Goal: Information Seeking & Learning: Learn about a topic

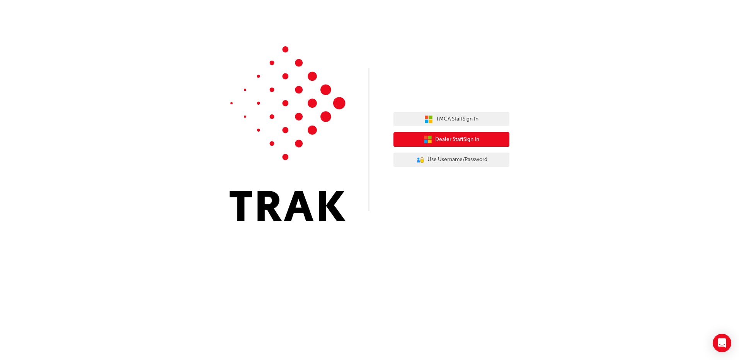
click at [440, 138] on span "Dealer Staff Sign In" at bounding box center [457, 139] width 44 height 9
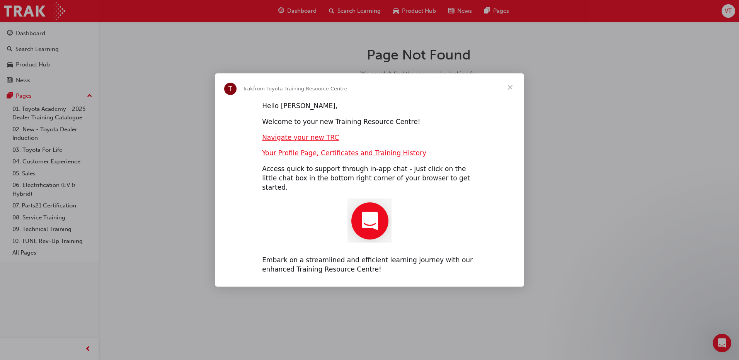
click at [513, 91] on span "Close" at bounding box center [510, 87] width 28 height 28
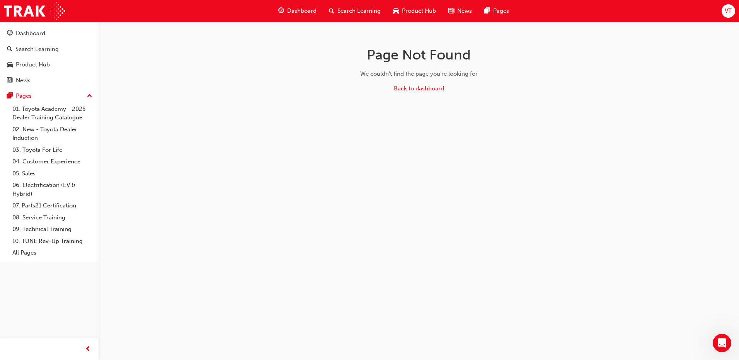
click at [353, 12] on span "Search Learning" at bounding box center [358, 11] width 43 height 9
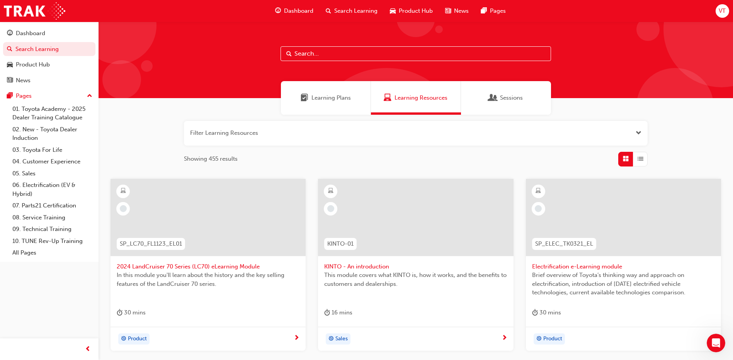
click at [337, 55] on input "text" at bounding box center [415, 53] width 270 height 15
type input "tdi"
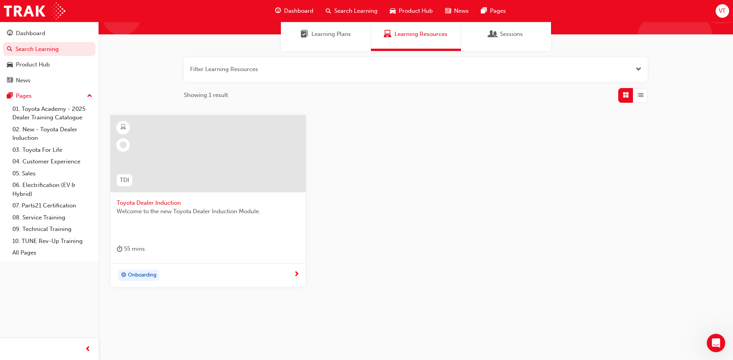
scroll to position [66, 0]
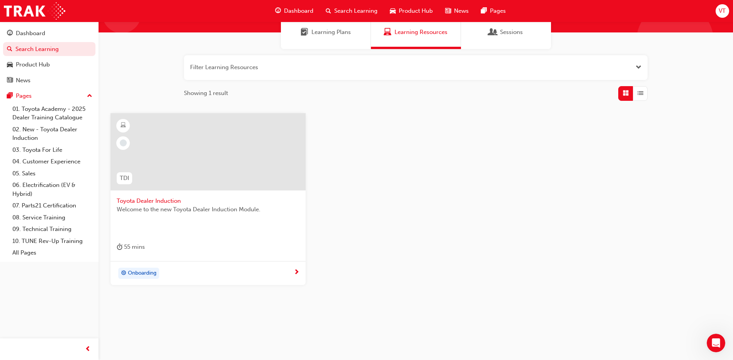
click at [186, 276] on div "Onboarding" at bounding box center [205, 274] width 177 height 12
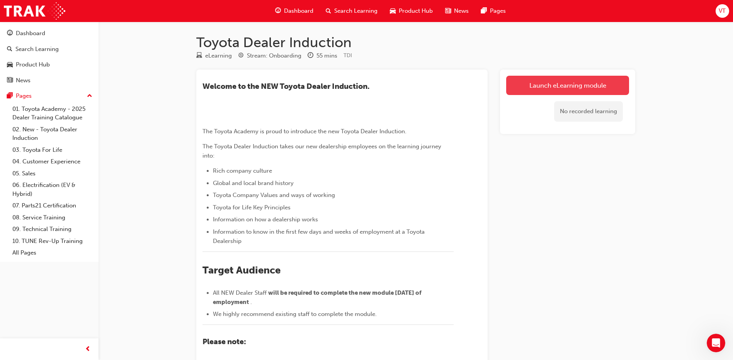
click at [586, 84] on link "Launch eLearning module" at bounding box center [567, 85] width 123 height 19
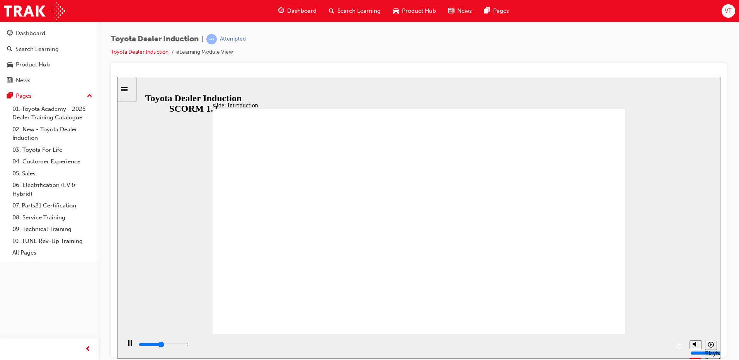
drag, startPoint x: 357, startPoint y: 194, endPoint x: 319, endPoint y: 199, distance: 38.7
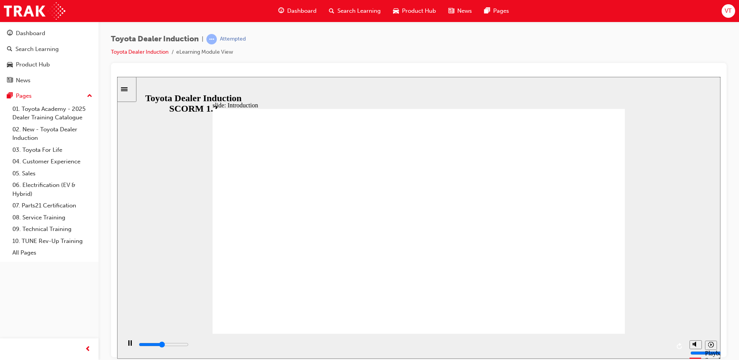
drag, startPoint x: 319, startPoint y: 199, endPoint x: 312, endPoint y: 202, distance: 7.0
drag, startPoint x: 286, startPoint y: 202, endPoint x: 327, endPoint y: 234, distance: 52.1
drag, startPoint x: 327, startPoint y: 234, endPoint x: 340, endPoint y: 235, distance: 12.4
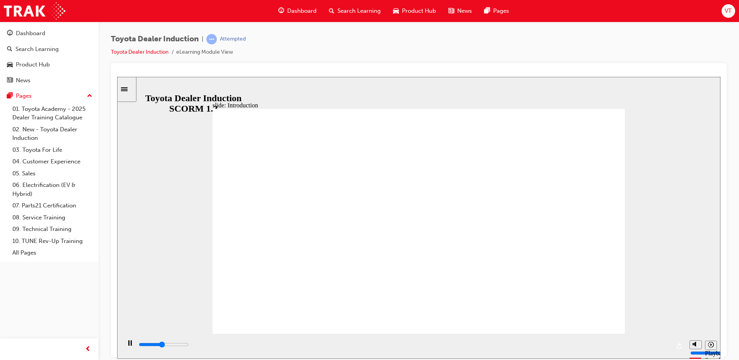
drag, startPoint x: 340, startPoint y: 235, endPoint x: 373, endPoint y: 229, distance: 33.7
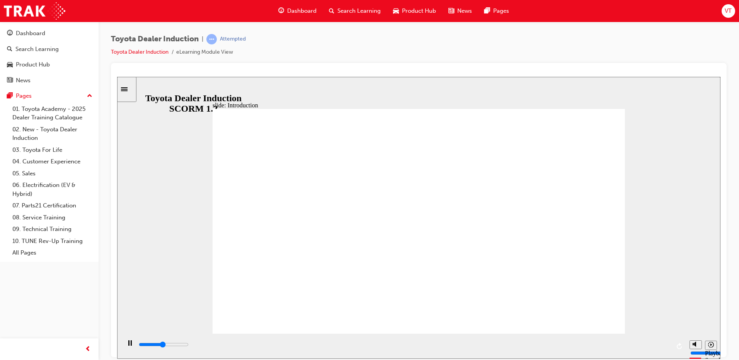
click at [131, 345] on rect "Pause (Ctrl+Alt+P)" at bounding box center [131, 342] width 1 height 5
click at [124, 343] on div "Play (Ctrl+Alt+P)" at bounding box center [129, 346] width 13 height 13
click at [693, 318] on icon "Mute (Ctrl+Alt+M)" at bounding box center [695, 314] width 6 height 5
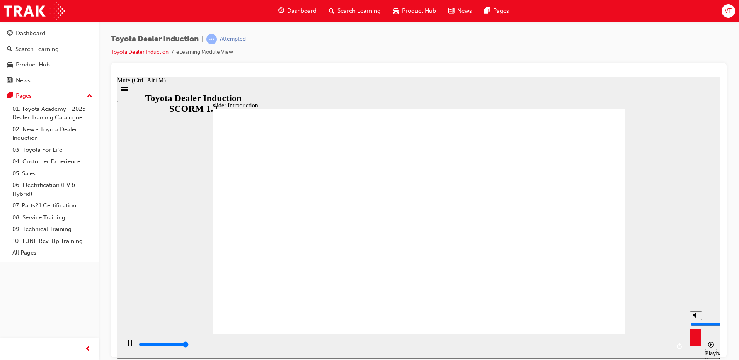
type input "58700"
type input "0"
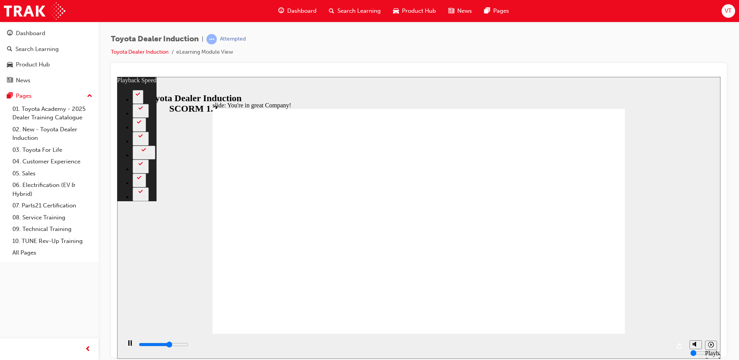
type input "4700"
type input "0"
type input "5400"
type input "1"
type input "5600"
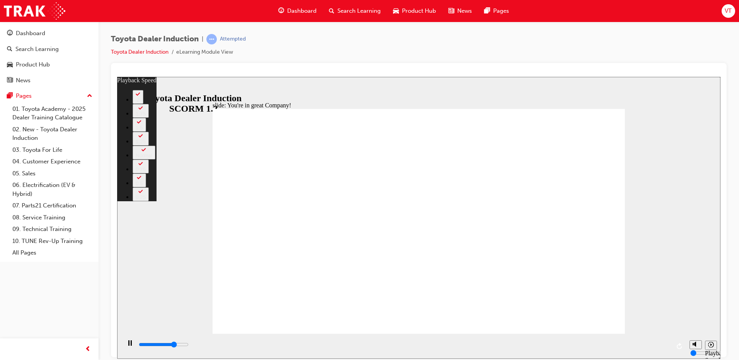
type input "1"
type input "5800"
type input "1"
type input "6100"
type input "2"
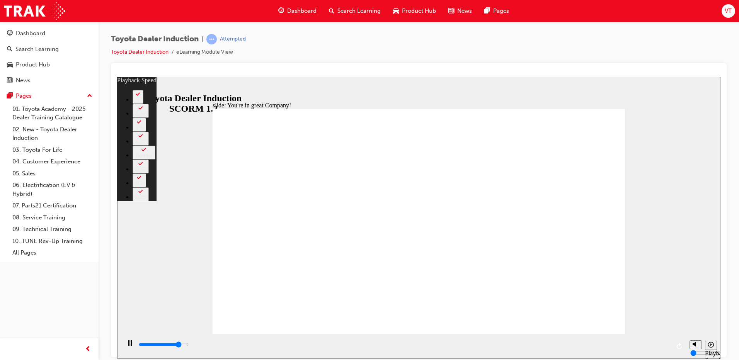
type input "6300"
type input "2"
type input "6600"
type input "2"
type input "6900"
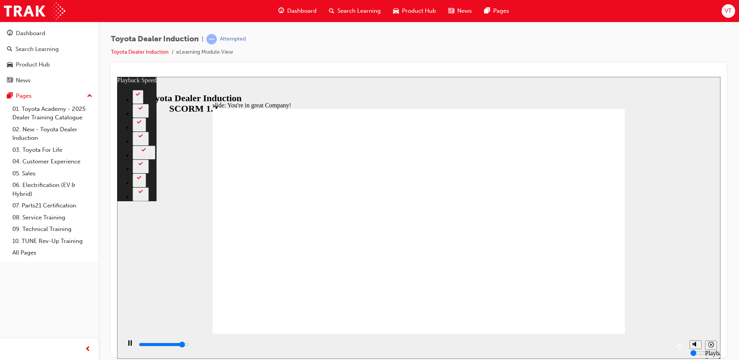
type input "2"
type input "7100"
type input "3"
type input "7400"
type input "3"
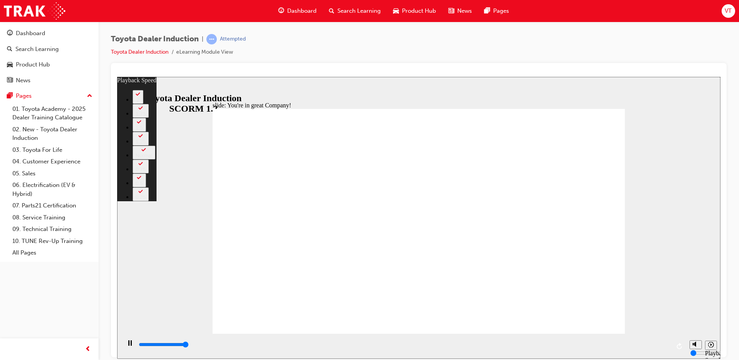
type input "7500"
type input "51"
click at [127, 346] on icon "Play (Ctrl+Alt+P)" at bounding box center [129, 343] width 5 height 6
type input "7500"
type input "54"
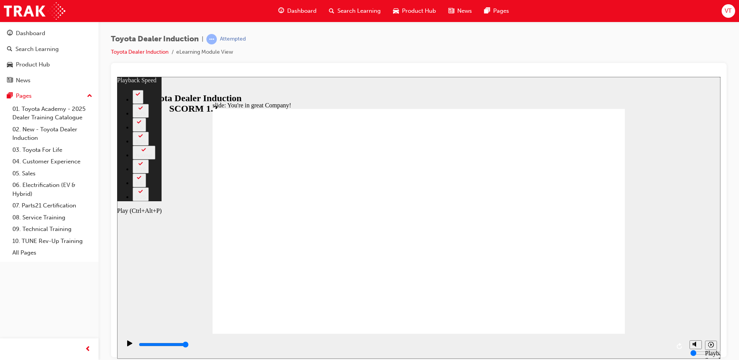
click at [127, 346] on icon "Play (Ctrl+Alt+P)" at bounding box center [129, 343] width 5 height 6
type input "7500"
type input "57"
click at [127, 346] on icon "Play (Ctrl+Alt+P)" at bounding box center [129, 343] width 5 height 6
type input "7500"
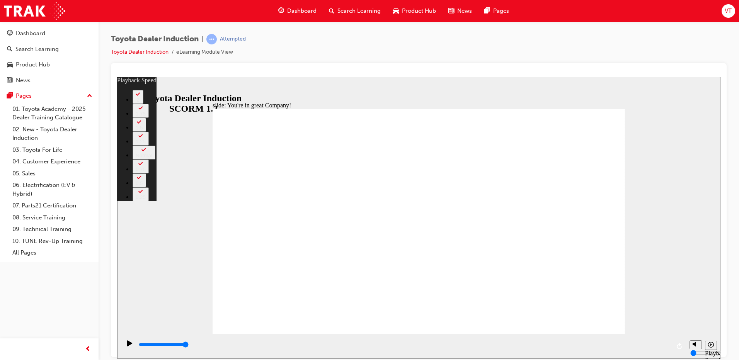
type input "102"
type input "3"
type input "102"
type input "3"
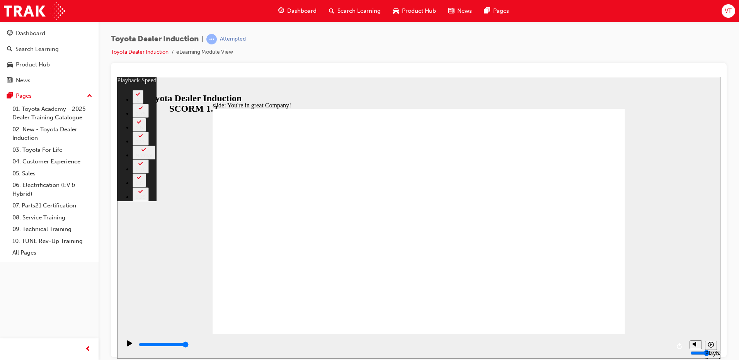
type input "104"
type input "3"
type input "104"
type input "3"
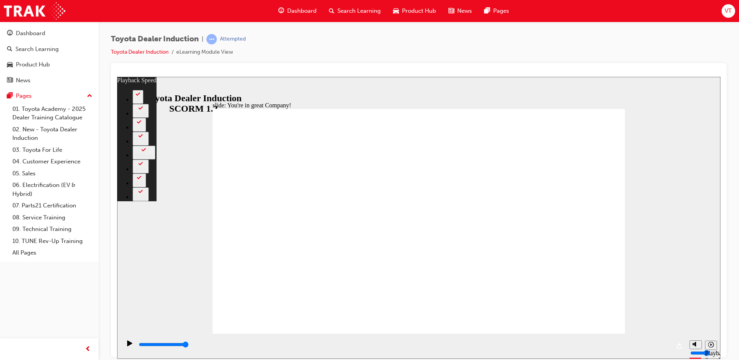
type input "104"
type input "3"
type input "104"
type input "3"
type input "4"
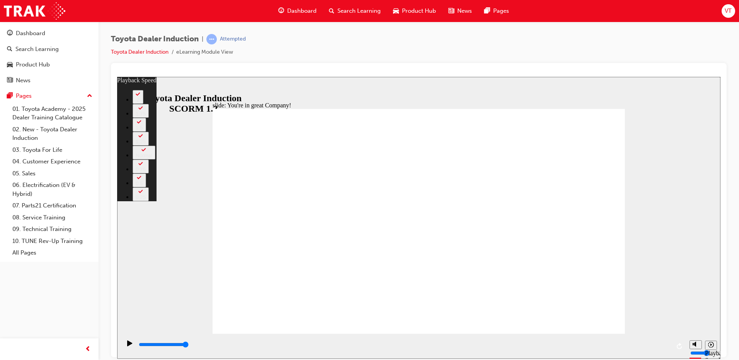
type input "104"
type input "4"
type input "104"
type input "4"
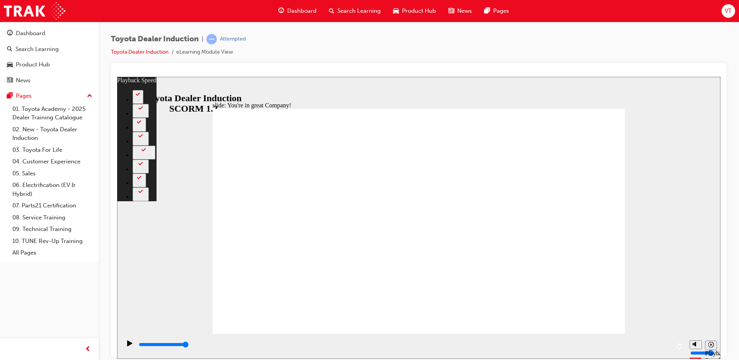
type input "5"
type input "104"
type input "5"
type input "6"
type input "104"
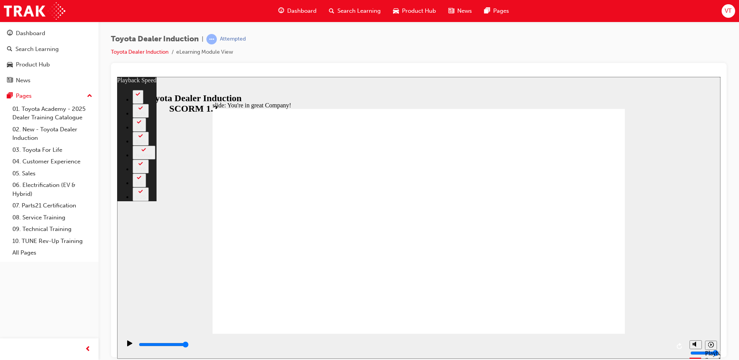
type input "6"
type input "7"
type input "104"
type input "7"
type input "8"
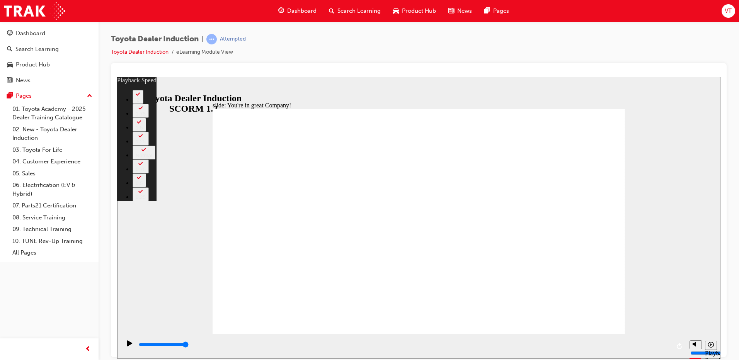
type input "104"
type input "8"
type input "104"
type input "8"
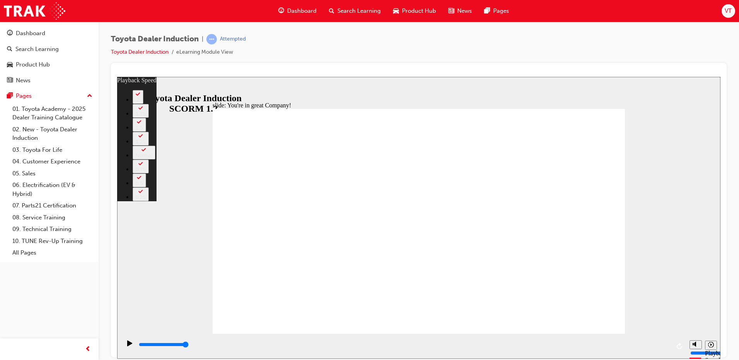
type input "9"
type input "104"
type input "9"
type input "104"
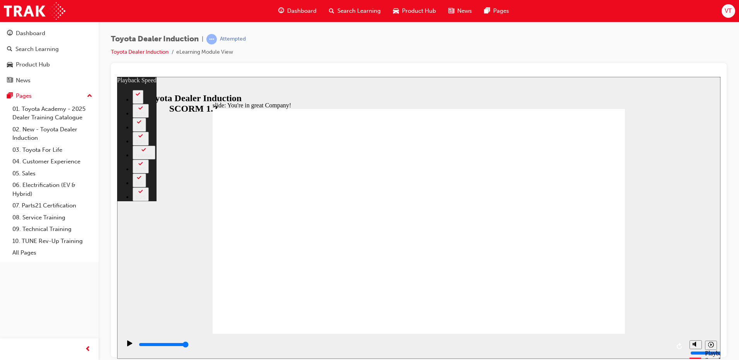
type input "9"
type input "105"
type input "10"
type input "105"
type input "10"
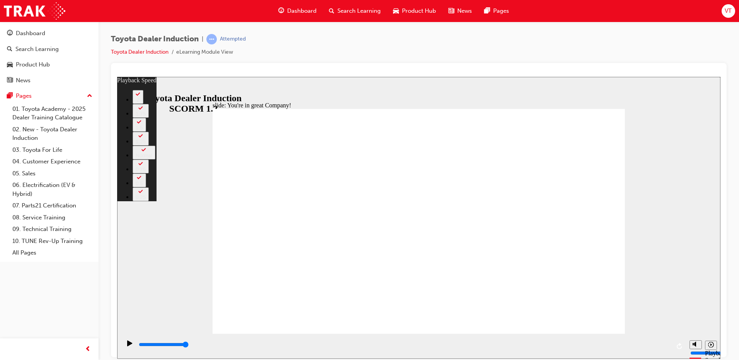
type input "105"
type input "8"
type input "105"
type input "8"
type input "6"
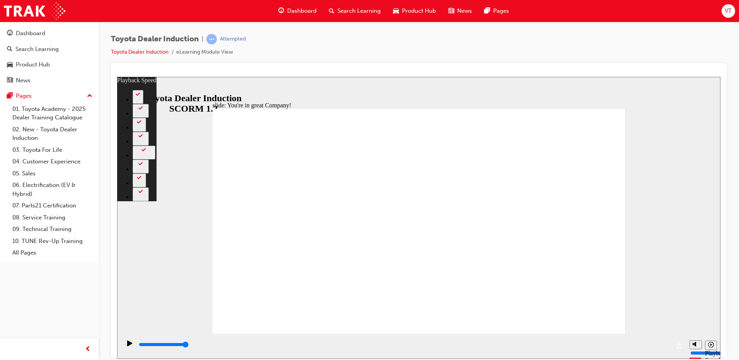
type input "105"
type input "6"
type input "4"
type input "105"
type input "4"
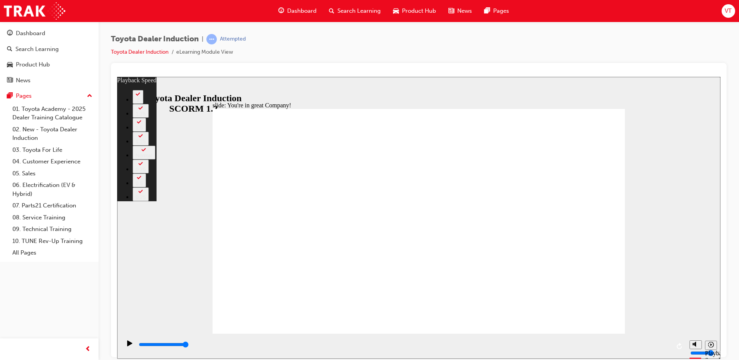
type input "3"
type input "105"
type input "3"
type input "1"
type input "105"
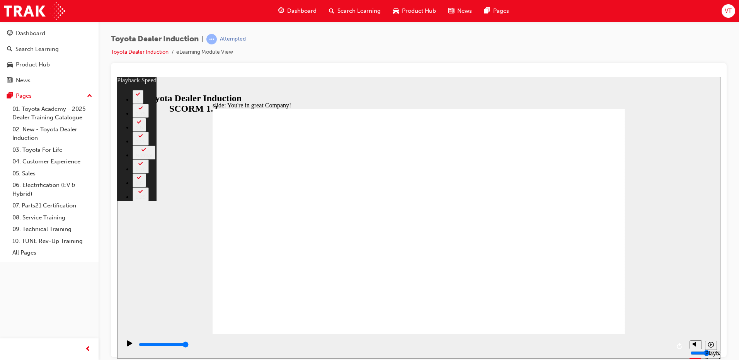
type input "1"
type input "0"
type input "105"
type input "0"
drag, startPoint x: 559, startPoint y: 308, endPoint x: 554, endPoint y: 328, distance: 20.6
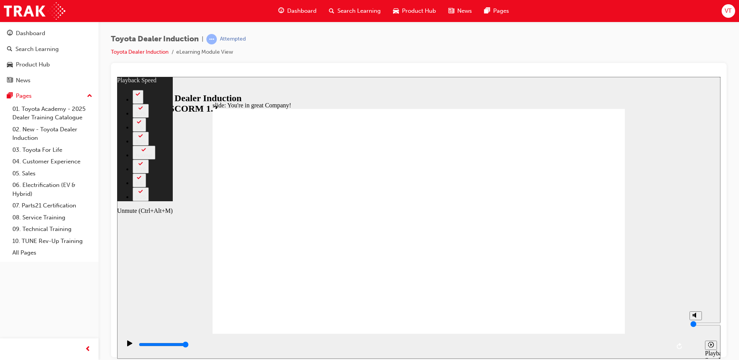
type input "108"
type input "1"
type input "108"
type input "1"
type input "108"
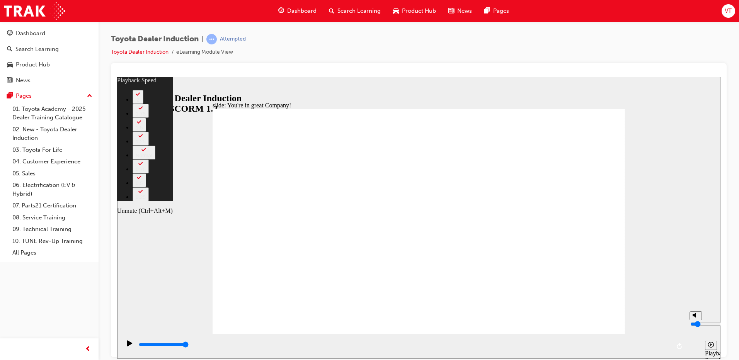
type input "2"
type input "108"
type input "2"
type input "3"
type input "108"
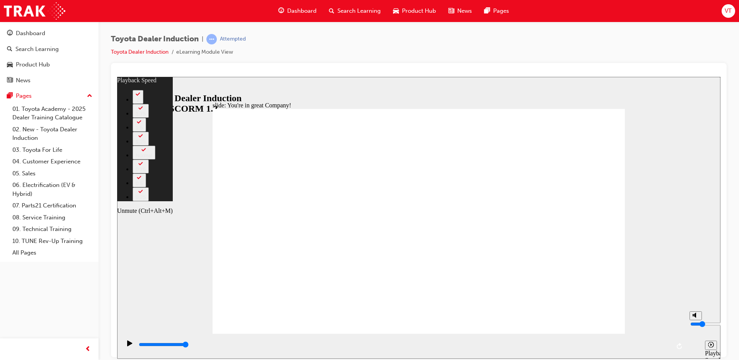
type input "3"
type input "108"
type input "4"
type input "108"
type input "4"
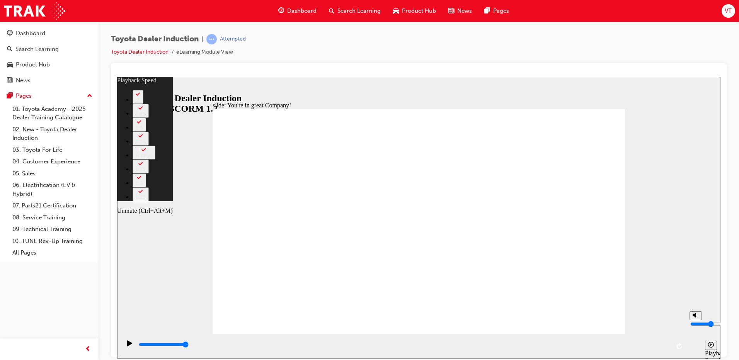
type input "109"
type input "5"
type input "109"
type input "5"
type input "109"
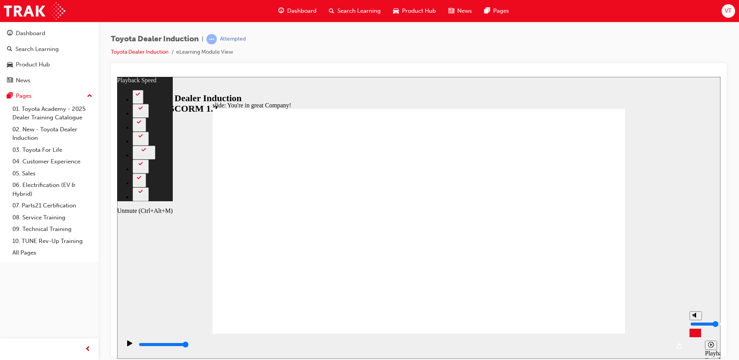
type input "6"
type input "109"
type input "6"
type input "109"
drag, startPoint x: 697, startPoint y: 333, endPoint x: 697, endPoint y: 320, distance: 12.8
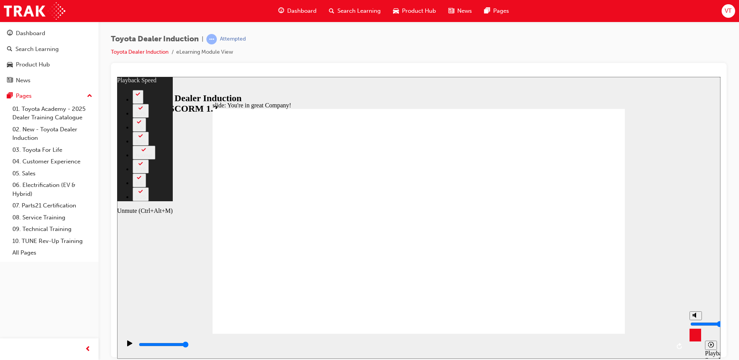
type input "6"
click at [697, 321] on input "volume" at bounding box center [715, 324] width 50 height 6
type input "113"
type input "5"
type input "113"
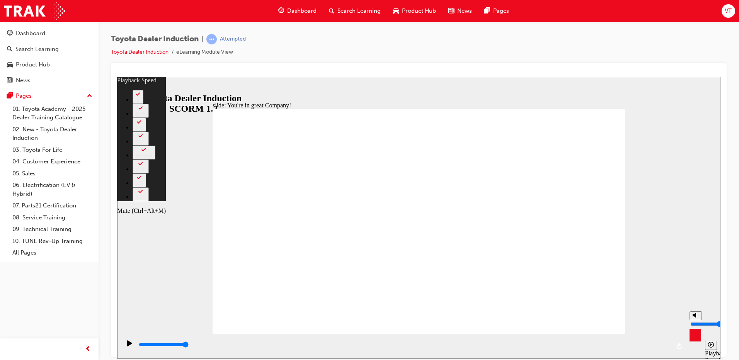
type input "5"
type input "3"
type input "113"
type input "3"
type input "0"
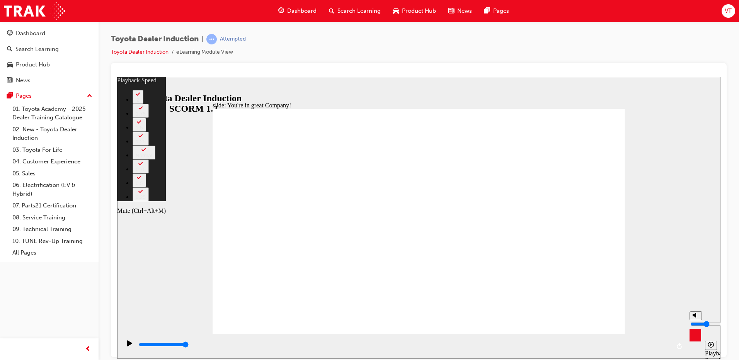
type input "113"
type input "0"
type input "113"
drag, startPoint x: 694, startPoint y: 320, endPoint x: 699, endPoint y: 345, distance: 24.8
type input "0"
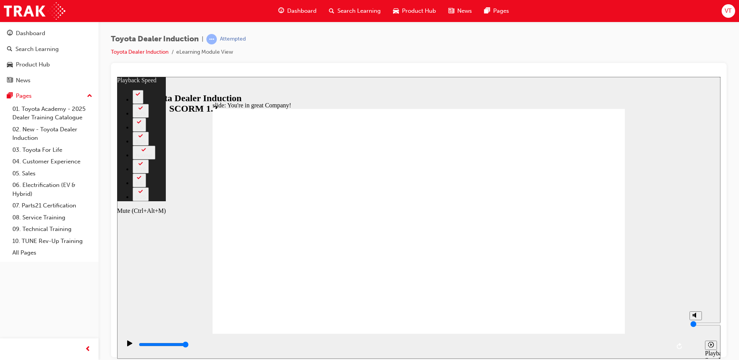
click at [699, 327] on input "volume" at bounding box center [715, 324] width 50 height 6
type input "156"
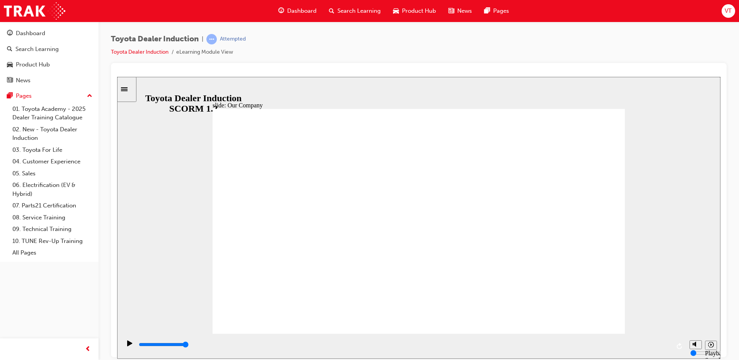
drag, startPoint x: 327, startPoint y: 247, endPoint x: 314, endPoint y: 283, distance: 38.0
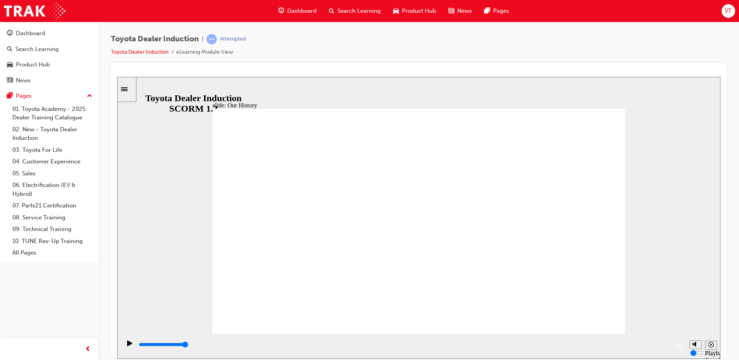
drag, startPoint x: 303, startPoint y: 286, endPoint x: 308, endPoint y: 286, distance: 4.2
drag, startPoint x: 537, startPoint y: 283, endPoint x: 523, endPoint y: 289, distance: 15.7
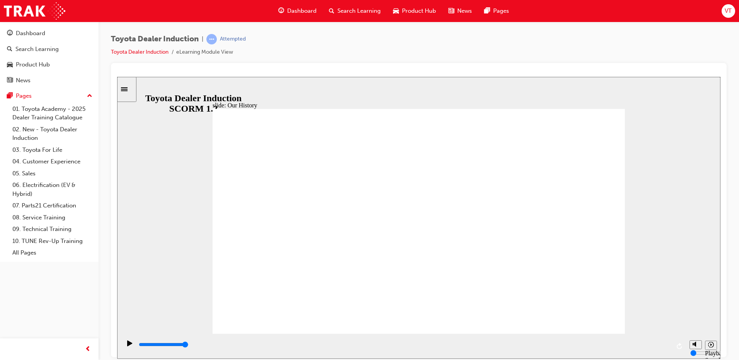
drag, startPoint x: 418, startPoint y: 304, endPoint x: 418, endPoint y: 311, distance: 6.2
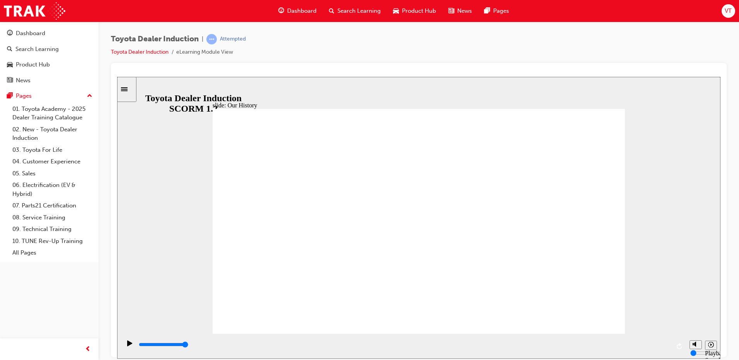
drag, startPoint x: 413, startPoint y: 289, endPoint x: 404, endPoint y: 292, distance: 8.6
drag, startPoint x: 310, startPoint y: 290, endPoint x: 326, endPoint y: 289, distance: 15.9
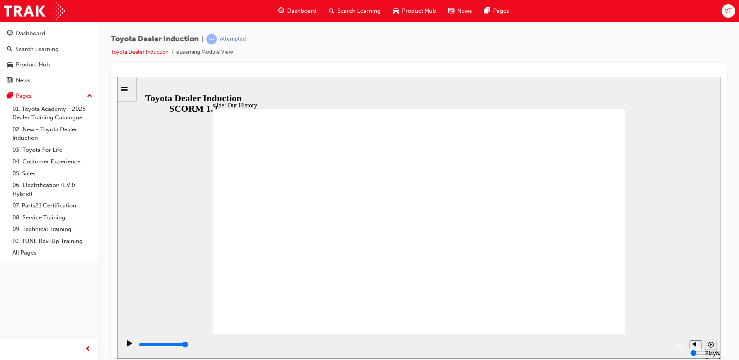
drag, startPoint x: 302, startPoint y: 287, endPoint x: 374, endPoint y: 297, distance: 72.2
drag, startPoint x: 419, startPoint y: 288, endPoint x: 441, endPoint y: 290, distance: 22.5
drag, startPoint x: 416, startPoint y: 291, endPoint x: 531, endPoint y: 288, distance: 115.5
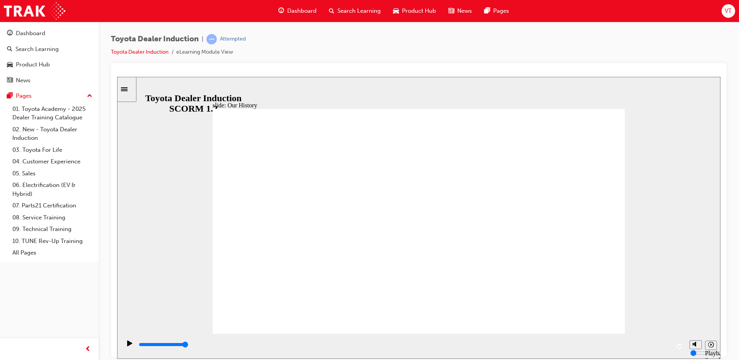
drag, startPoint x: 532, startPoint y: 291, endPoint x: 579, endPoint y: 289, distance: 46.8
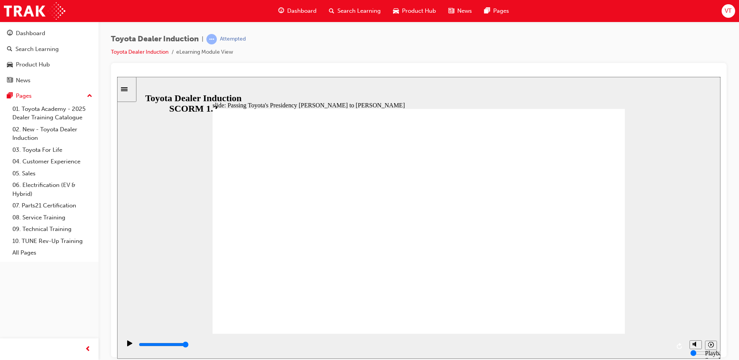
type input "5000"
radio input "false"
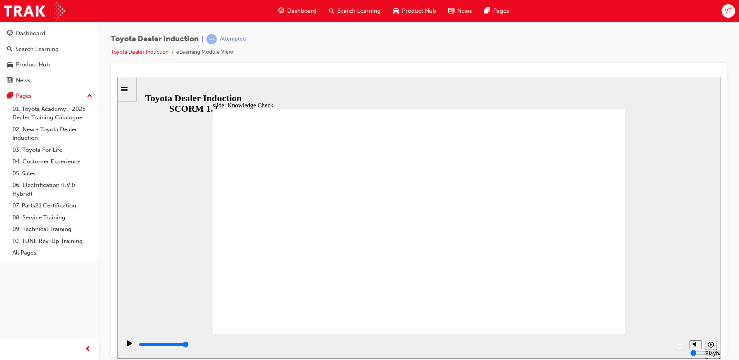
radio input "true"
type input "5000"
radio input "true"
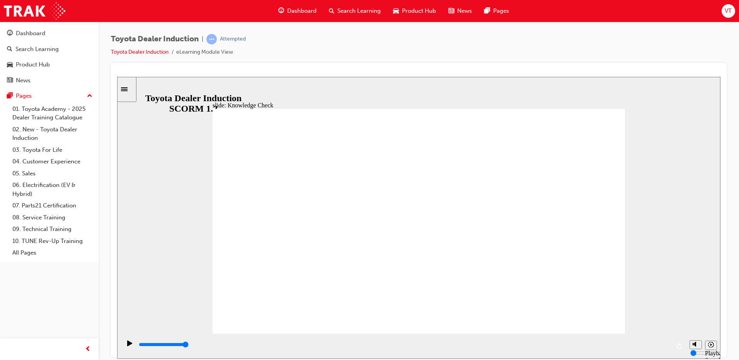
drag, startPoint x: 392, startPoint y: 275, endPoint x: 404, endPoint y: 267, distance: 15.1
drag, startPoint x: 530, startPoint y: 221, endPoint x: 526, endPoint y: 214, distance: 7.8
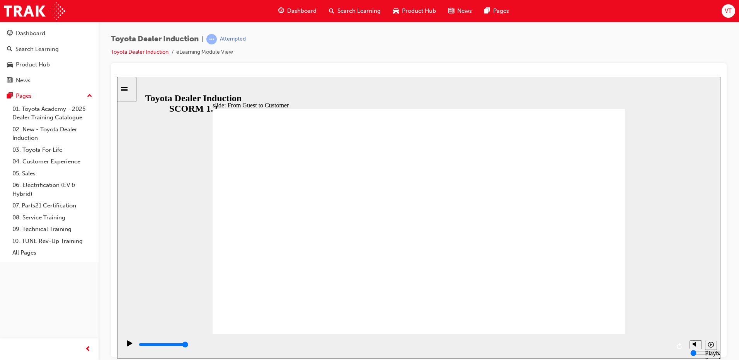
drag, startPoint x: 342, startPoint y: 235, endPoint x: 465, endPoint y: 236, distance: 123.6
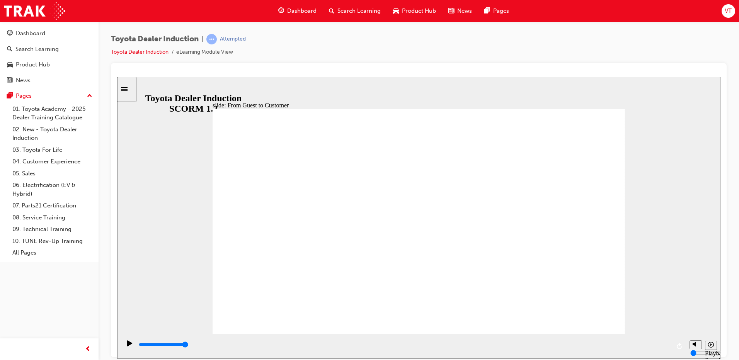
drag, startPoint x: 485, startPoint y: 201, endPoint x: 491, endPoint y: 183, distance: 19.1
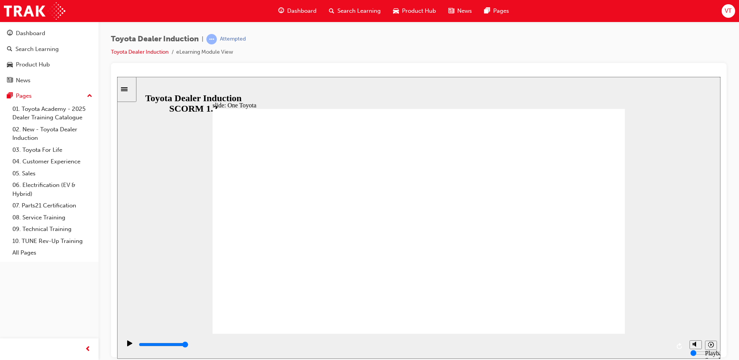
drag, startPoint x: 508, startPoint y: 223, endPoint x: 508, endPoint y: 228, distance: 5.5
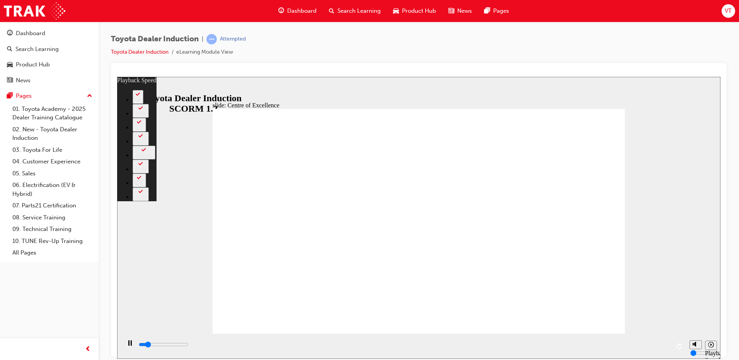
type input "2200"
type input "0"
type input "2500"
type input "1"
type input "2700"
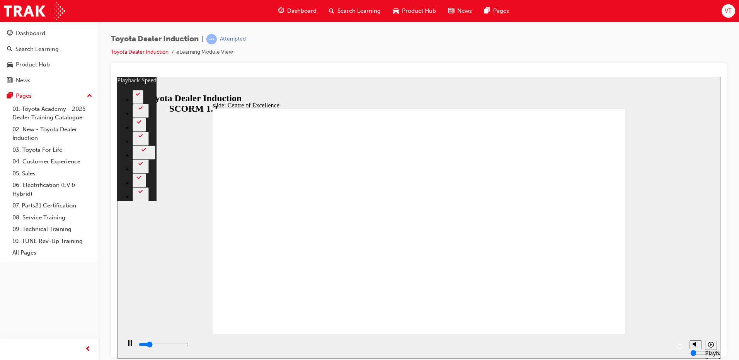
type input "1"
type input "3000"
type input "1"
type input "3300"
type input "1"
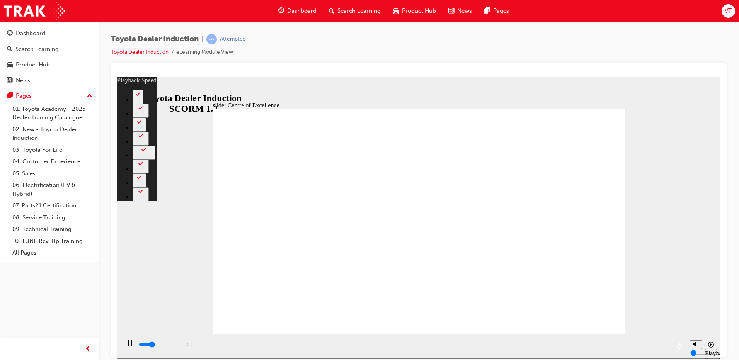
type input "3500"
type input "2"
type input "3800"
type input "2"
type input "4100"
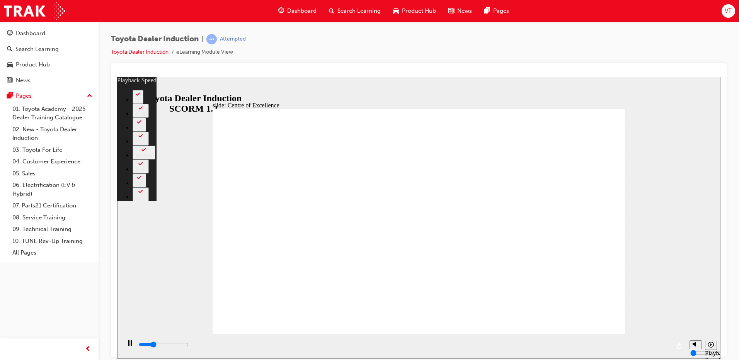
type input "2"
type input "4300"
type input "2"
type input "4600"
type input "3"
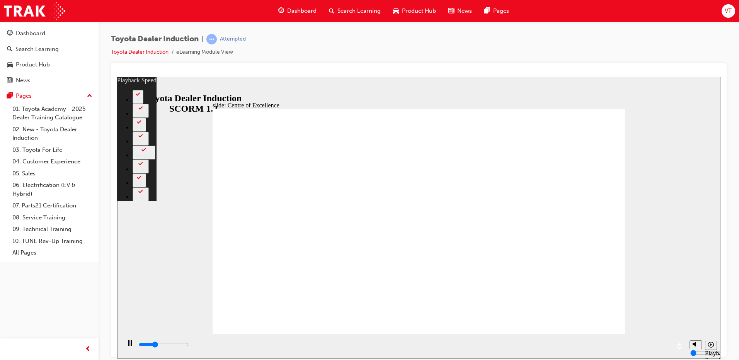
type input "4700"
type input "3"
type input "4900"
type input "3"
type input "5100"
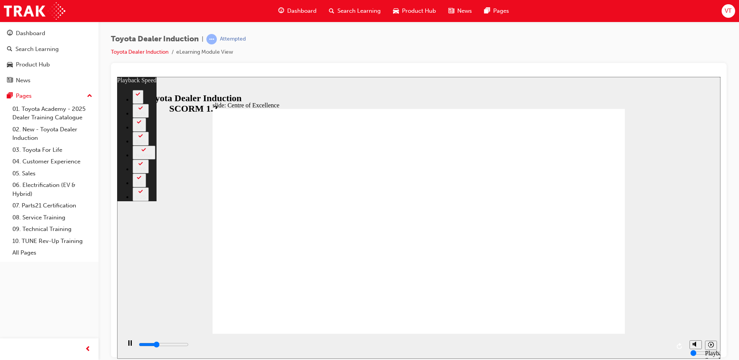
type input "3"
type input "5400"
type input "3"
type input "5700"
type input "4"
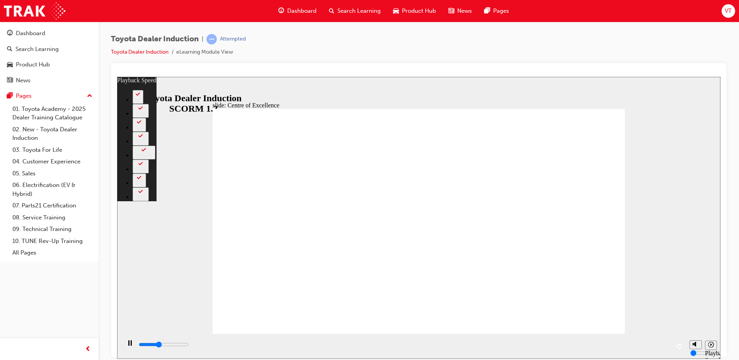
type input "5900"
type input "4"
type input "6200"
type input "4"
type input "6500"
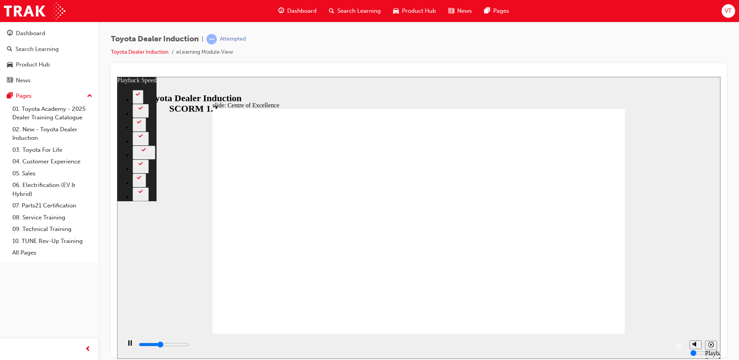
type input "5"
type input "6700"
type input "5"
type input "7000"
type input "5"
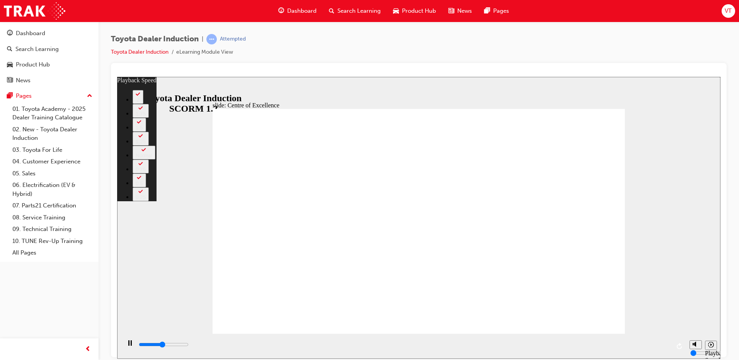
type input "7300"
type input "5"
type input "7500"
type input "6"
type input "7800"
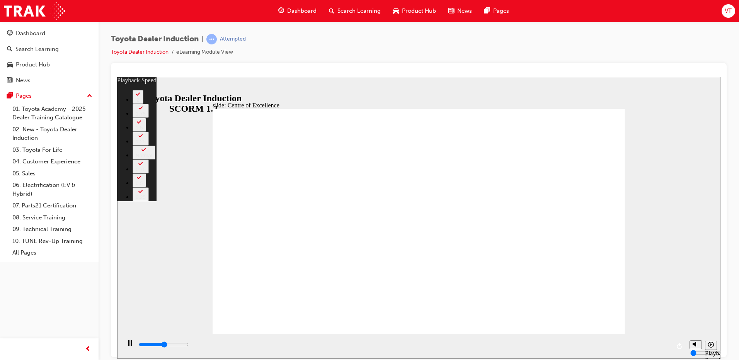
type input "6"
type input "8100"
type input "6"
type input "8300"
type input "6"
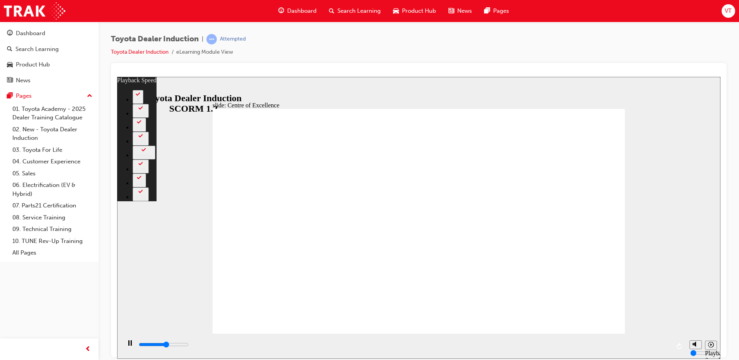
type input "8600"
type input "7"
type input "8900"
type input "7"
type input "9100"
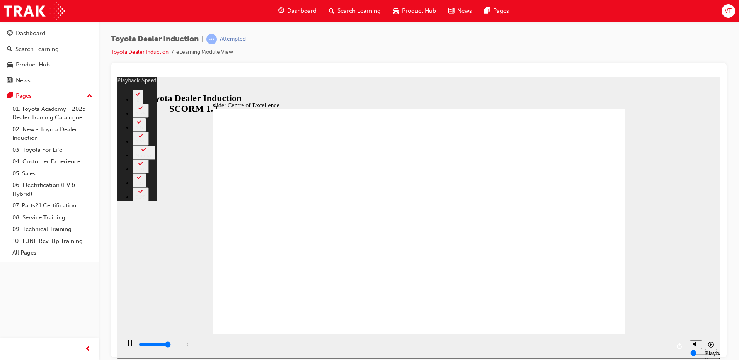
type input "7"
type input "9400"
type input "7"
type input "9700"
type input "8"
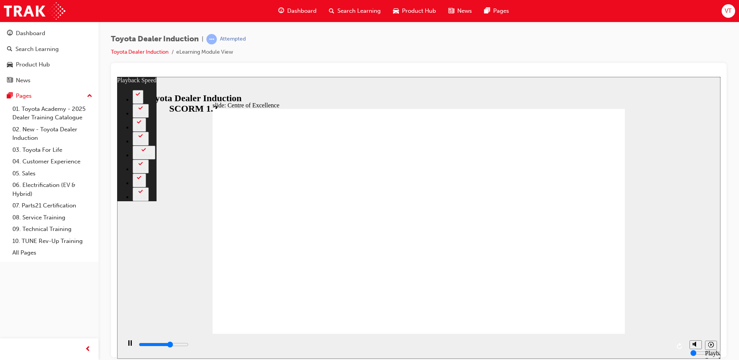
type input "9900"
type input "8"
type input "10200"
type input "8"
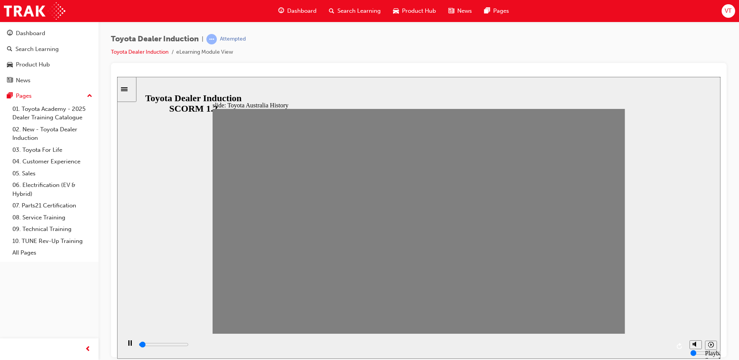
drag, startPoint x: 229, startPoint y: 226, endPoint x: 249, endPoint y: 226, distance: 20.1
drag, startPoint x: 242, startPoint y: 228, endPoint x: 269, endPoint y: 229, distance: 26.7
drag, startPoint x: 267, startPoint y: 227, endPoint x: 283, endPoint y: 225, distance: 15.9
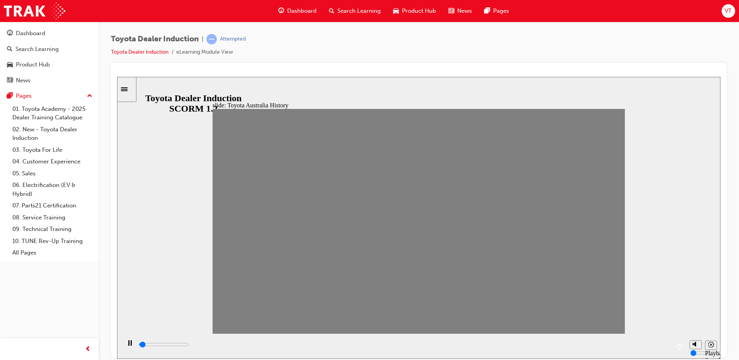
drag, startPoint x: 289, startPoint y: 221, endPoint x: 303, endPoint y: 232, distance: 18.2
drag, startPoint x: 303, startPoint y: 223, endPoint x: 322, endPoint y: 225, distance: 18.6
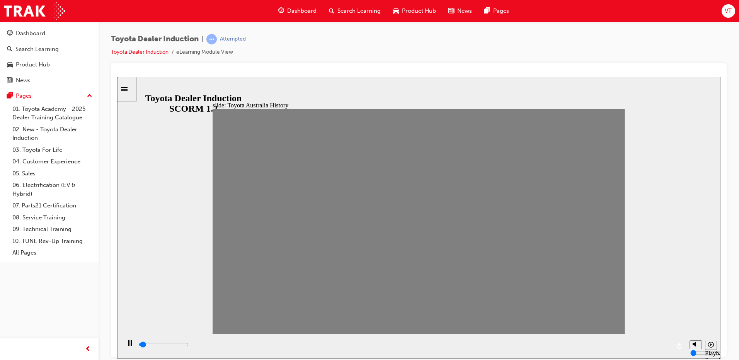
drag, startPoint x: 301, startPoint y: 225, endPoint x: 315, endPoint y: 231, distance: 15.1
drag, startPoint x: 320, startPoint y: 224, endPoint x: 343, endPoint y: 224, distance: 22.4
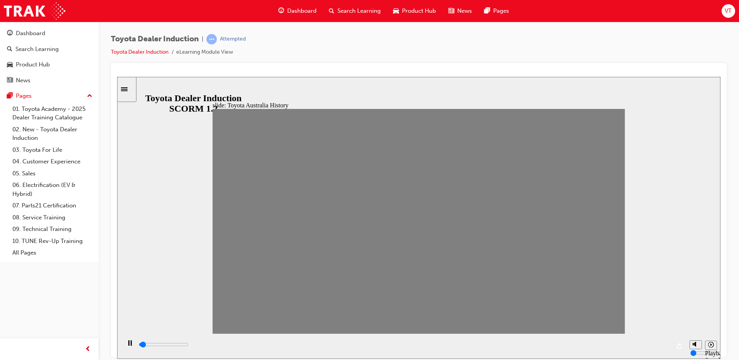
drag, startPoint x: 359, startPoint y: 225, endPoint x: 374, endPoint y: 228, distance: 16.0
drag, startPoint x: 379, startPoint y: 224, endPoint x: 412, endPoint y: 227, distance: 33.3
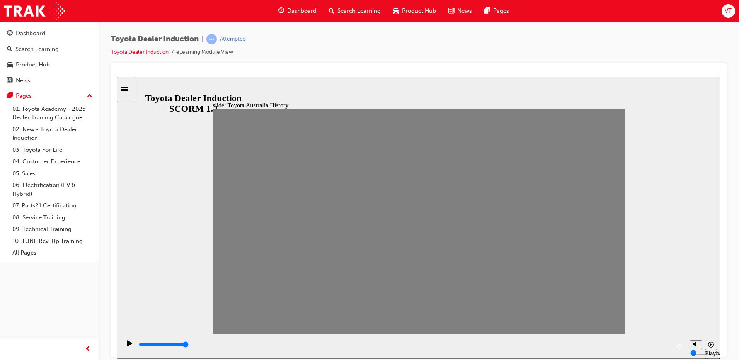
drag, startPoint x: 399, startPoint y: 228, endPoint x: 410, endPoint y: 228, distance: 11.6
drag, startPoint x: 418, startPoint y: 223, endPoint x: 436, endPoint y: 226, distance: 18.7
drag, startPoint x: 421, startPoint y: 227, endPoint x: 431, endPoint y: 228, distance: 9.3
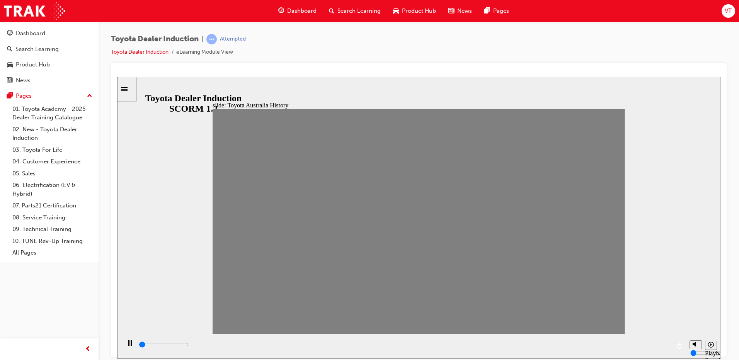
drag, startPoint x: 434, startPoint y: 225, endPoint x: 461, endPoint y: 224, distance: 27.1
drag, startPoint x: 455, startPoint y: 228, endPoint x: 476, endPoint y: 228, distance: 20.5
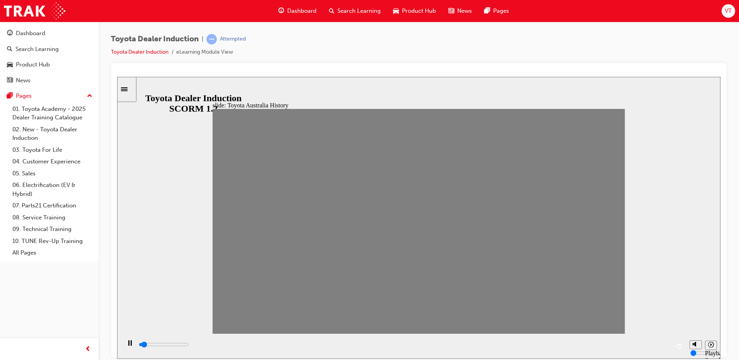
drag, startPoint x: 473, startPoint y: 227, endPoint x: 490, endPoint y: 228, distance: 16.6
drag, startPoint x: 508, startPoint y: 220, endPoint x: 525, endPoint y: 224, distance: 16.7
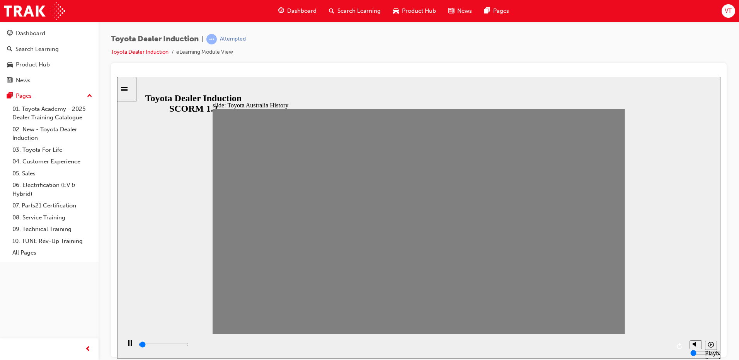
drag, startPoint x: 529, startPoint y: 224, endPoint x: 546, endPoint y: 227, distance: 17.6
drag, startPoint x: 551, startPoint y: 230, endPoint x: 575, endPoint y: 240, distance: 26.3
drag, startPoint x: 583, startPoint y: 223, endPoint x: 566, endPoint y: 227, distance: 18.2
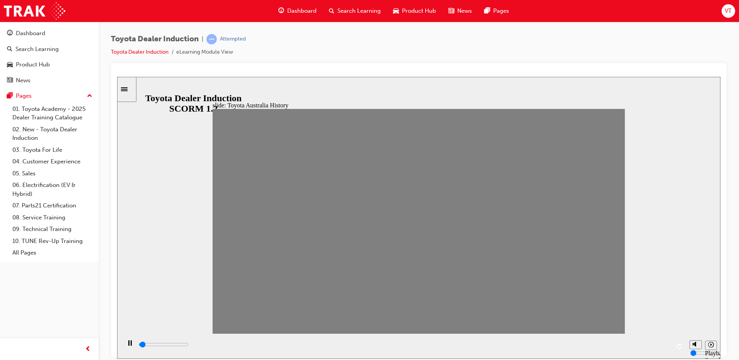
drag, startPoint x: 571, startPoint y: 226, endPoint x: 595, endPoint y: 227, distance: 23.6
drag, startPoint x: 588, startPoint y: 222, endPoint x: 610, endPoint y: 224, distance: 21.7
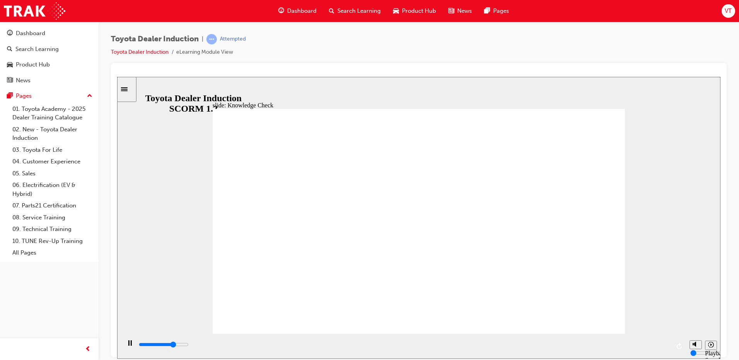
type input "3600"
radio input "true"
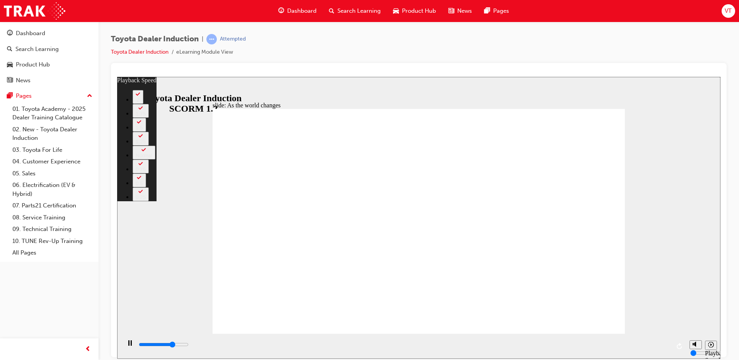
type input "6500"
type input "0"
type input "6800"
type input "1"
type input "7100"
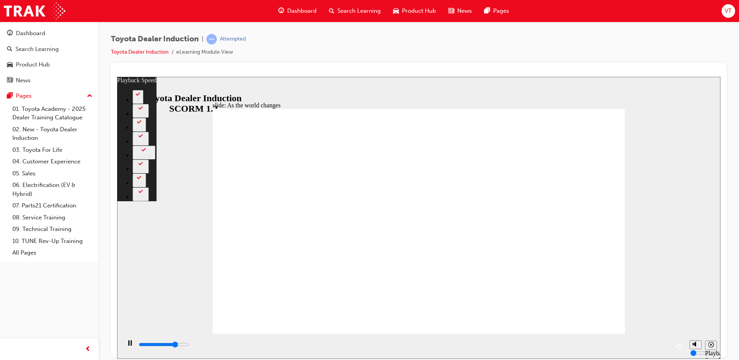
type input "1"
type input "7300"
type input "1"
type input "7600"
type input "1"
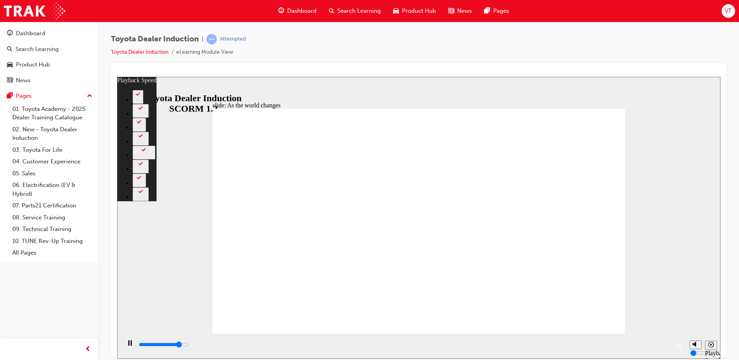
type input "7900"
type input "2"
type input "8100"
type input "2"
type input "8400"
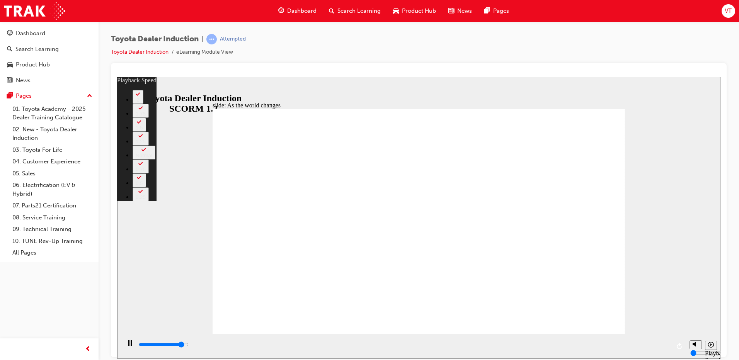
type input "2"
type input "8700"
type input "2"
type input "8900"
type input "3"
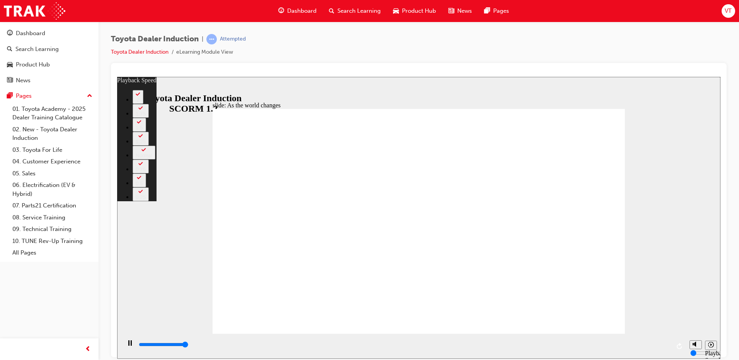
type input "9200"
type input "3"
type input "9200"
type input "128"
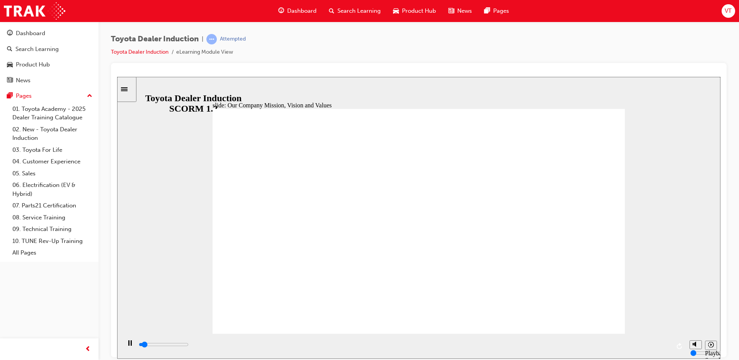
drag, startPoint x: 449, startPoint y: 220, endPoint x: 472, endPoint y: 227, distance: 24.6
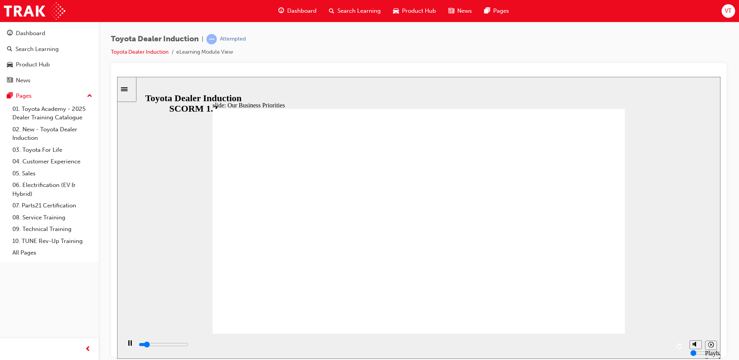
drag, startPoint x: 468, startPoint y: 188, endPoint x: 467, endPoint y: 198, distance: 10.1
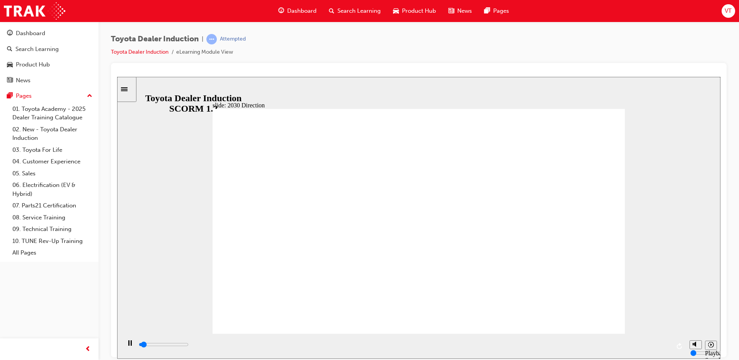
drag, startPoint x: 304, startPoint y: 212, endPoint x: 309, endPoint y: 220, distance: 9.4
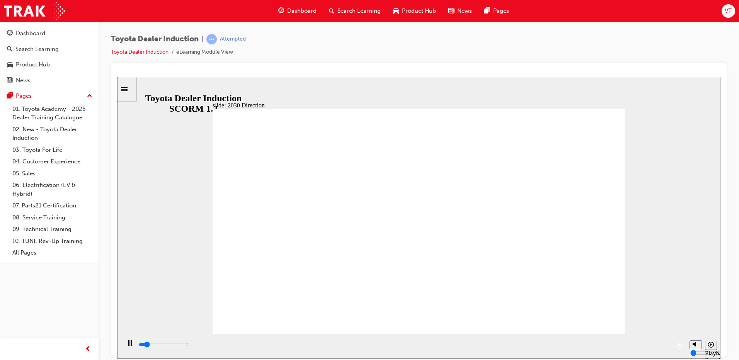
drag, startPoint x: 520, startPoint y: 223, endPoint x: 538, endPoint y: 232, distance: 20.0
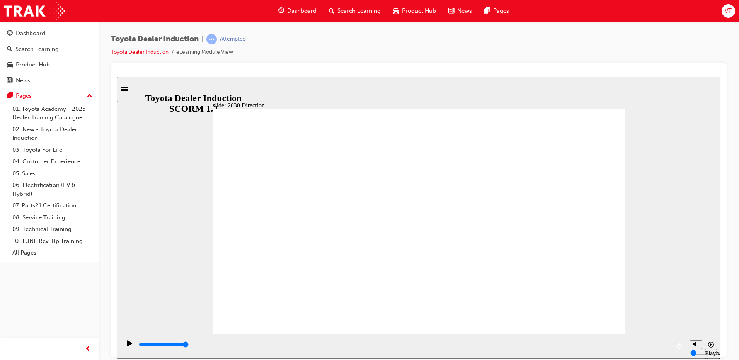
type input "5000"
type input "c"
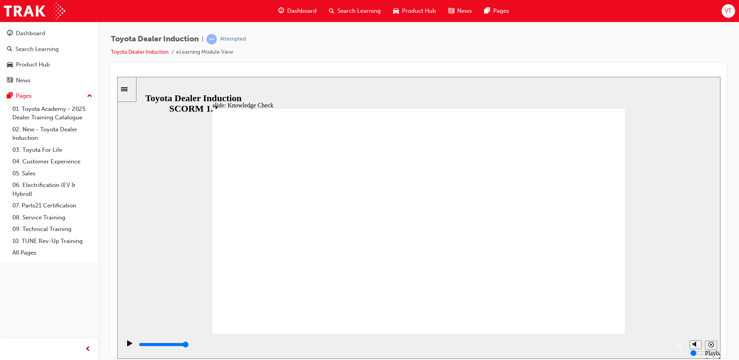
type input "c"
type input "cr"
type input "cra"
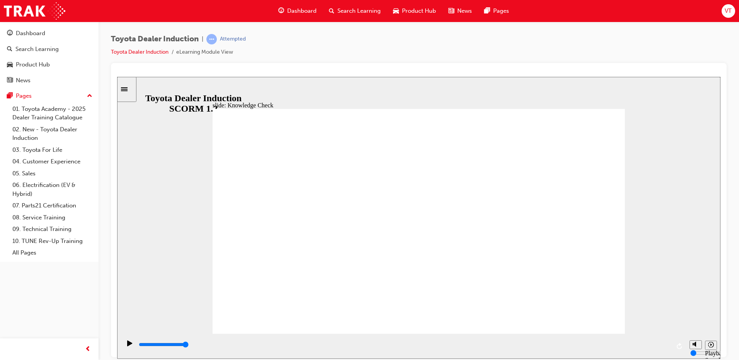
type input "cras"
type input "cra"
type input "cr"
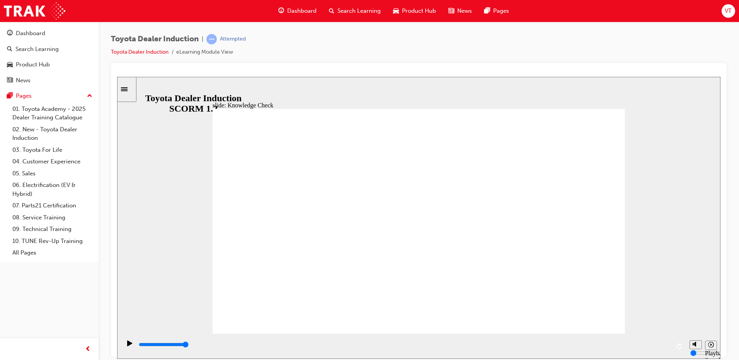
type input "cr"
type input "ca"
type input "car"
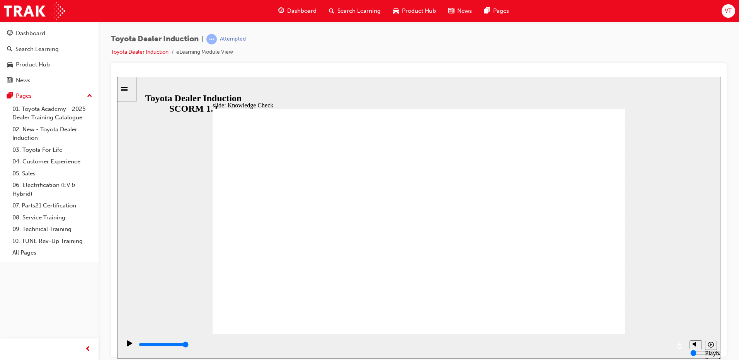
type input "cars"
type input "5000"
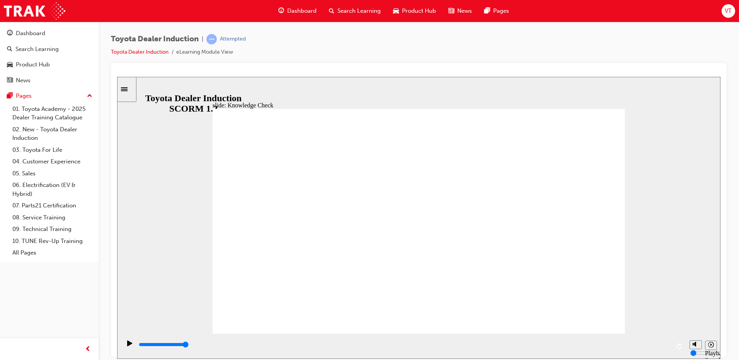
type input "f"
type input "fr"
type input "fre"
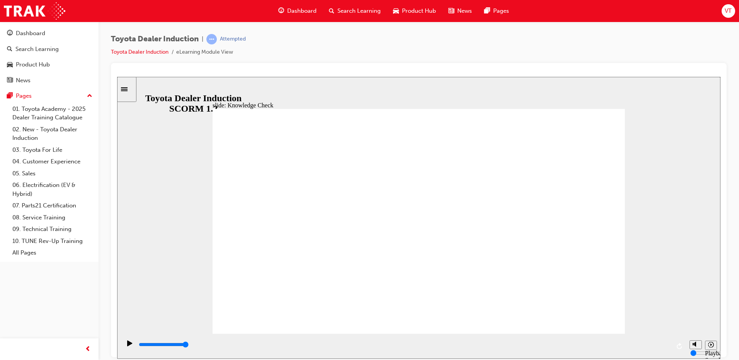
type input "fre"
type input "free"
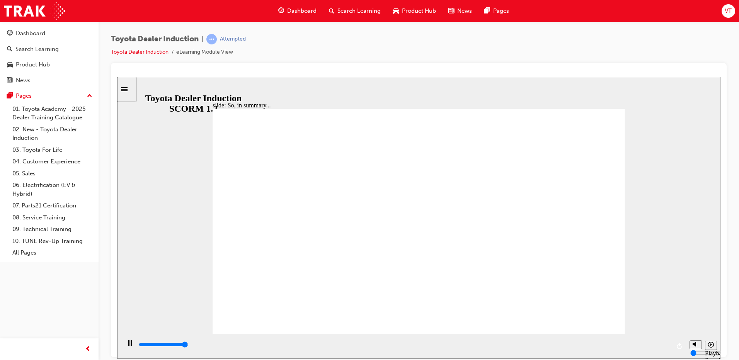
type input "6500"
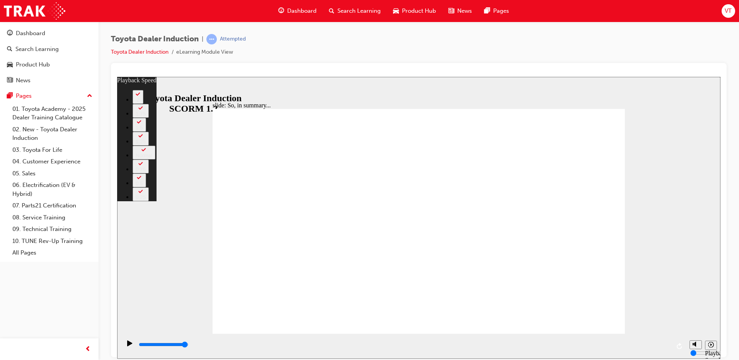
type input "128"
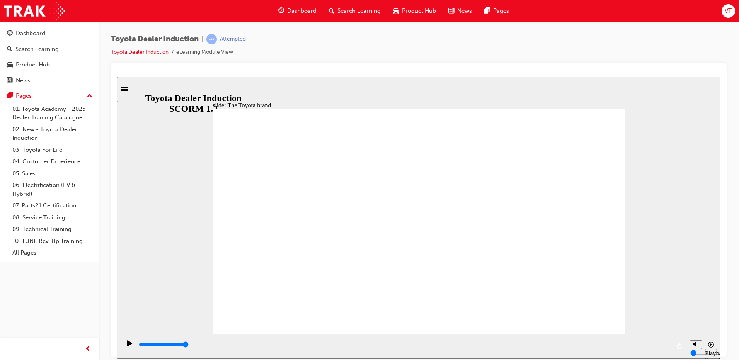
drag, startPoint x: 270, startPoint y: 214, endPoint x: 282, endPoint y: 223, distance: 14.7
drag, startPoint x: 436, startPoint y: 206, endPoint x: 449, endPoint y: 208, distance: 13.3
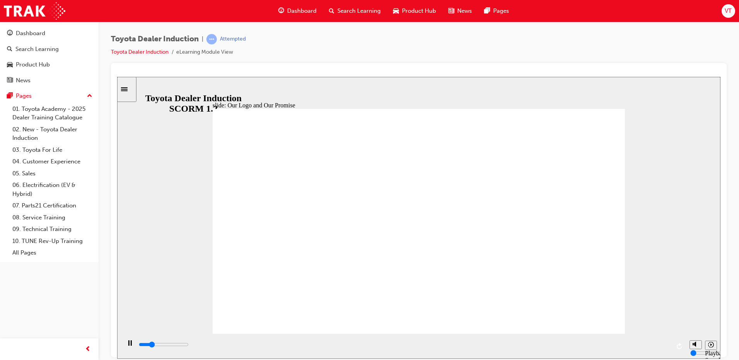
drag, startPoint x: 500, startPoint y: 272, endPoint x: 534, endPoint y: 257, distance: 37.0
drag, startPoint x: 547, startPoint y: 281, endPoint x: 498, endPoint y: 285, distance: 48.4
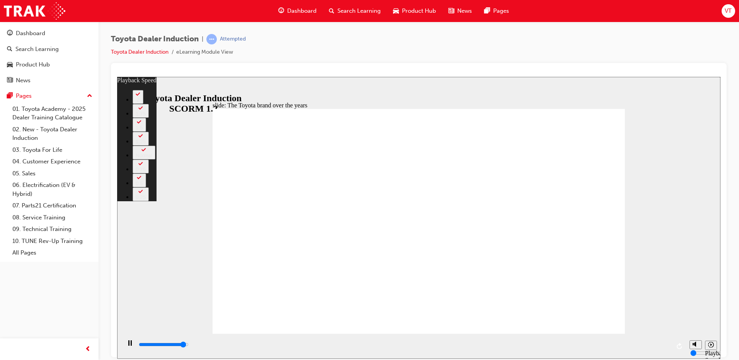
type input "8000"
type input "0"
type input "8300"
type input "0"
type input "8400"
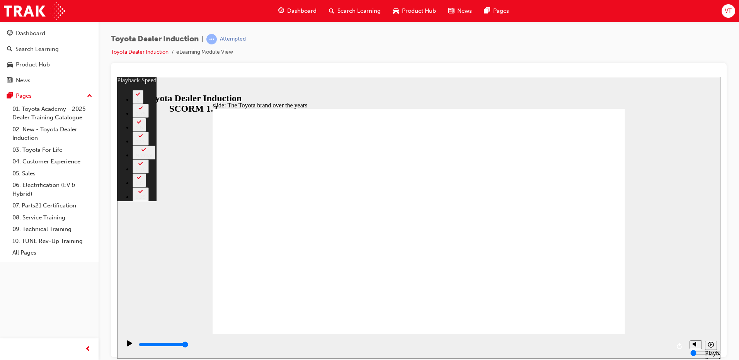
type input "6"
